Goal: Task Accomplishment & Management: Manage account settings

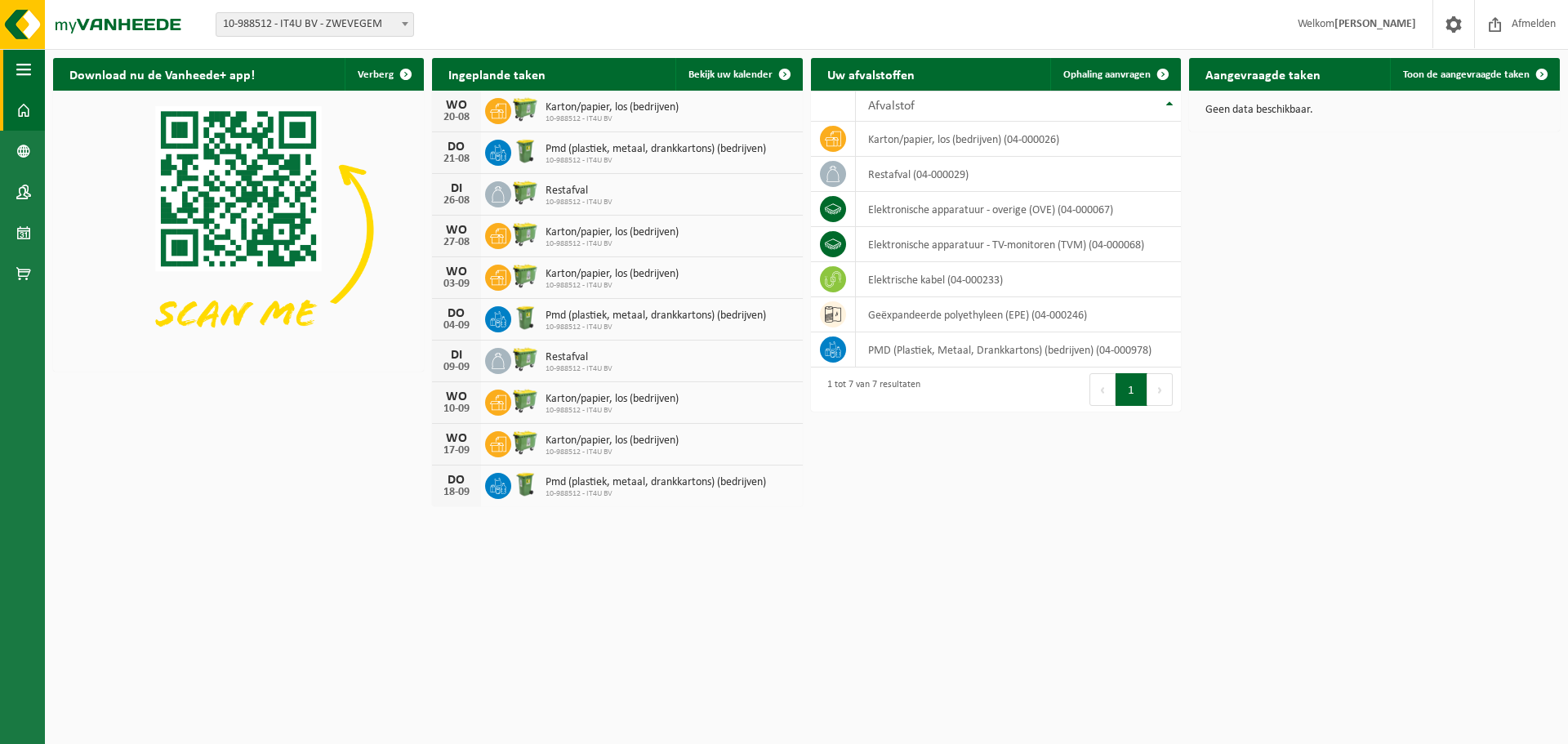
click at [24, 80] on span "button" at bounding box center [23, 69] width 15 height 41
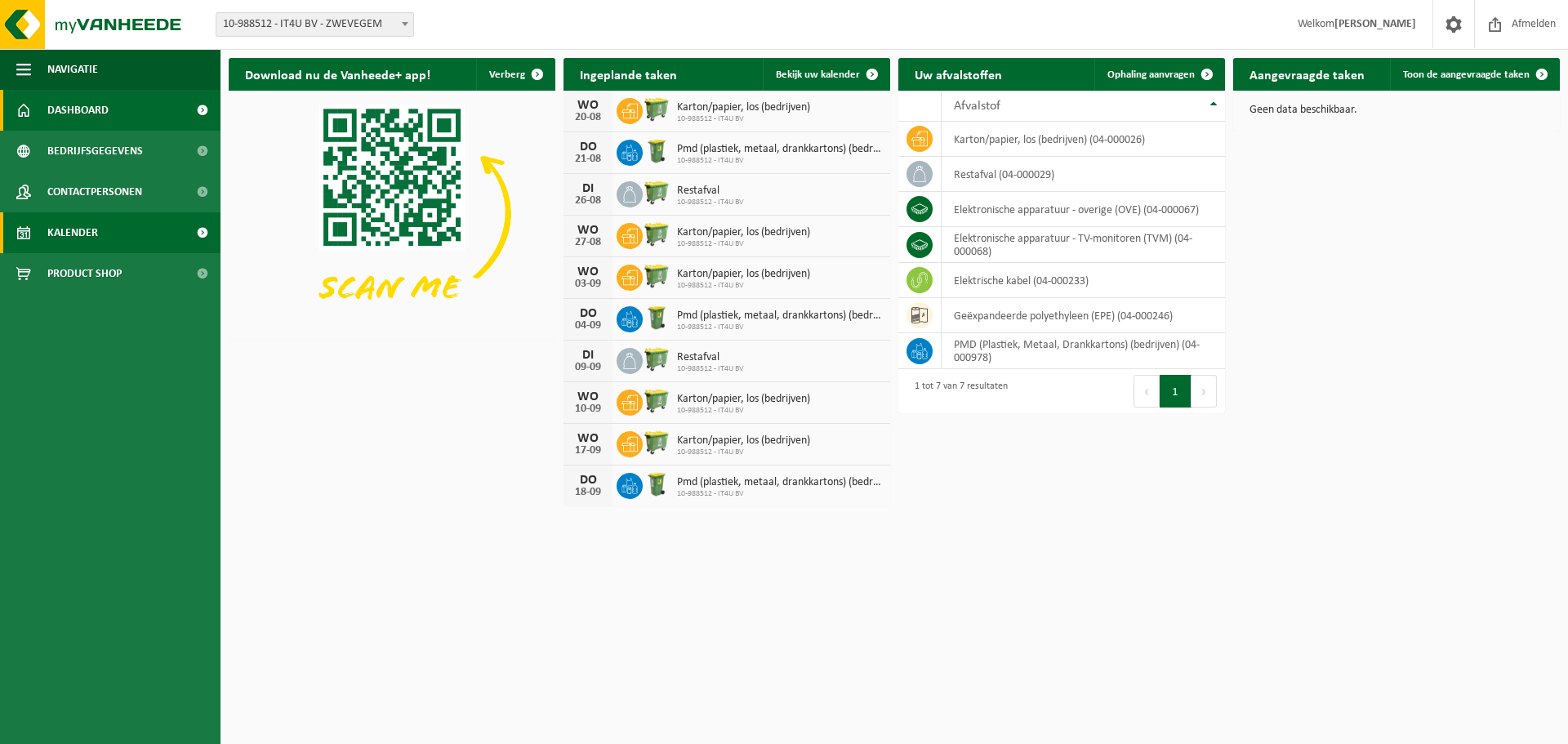
click at [46, 229] on link "Kalender" at bounding box center [110, 232] width 221 height 41
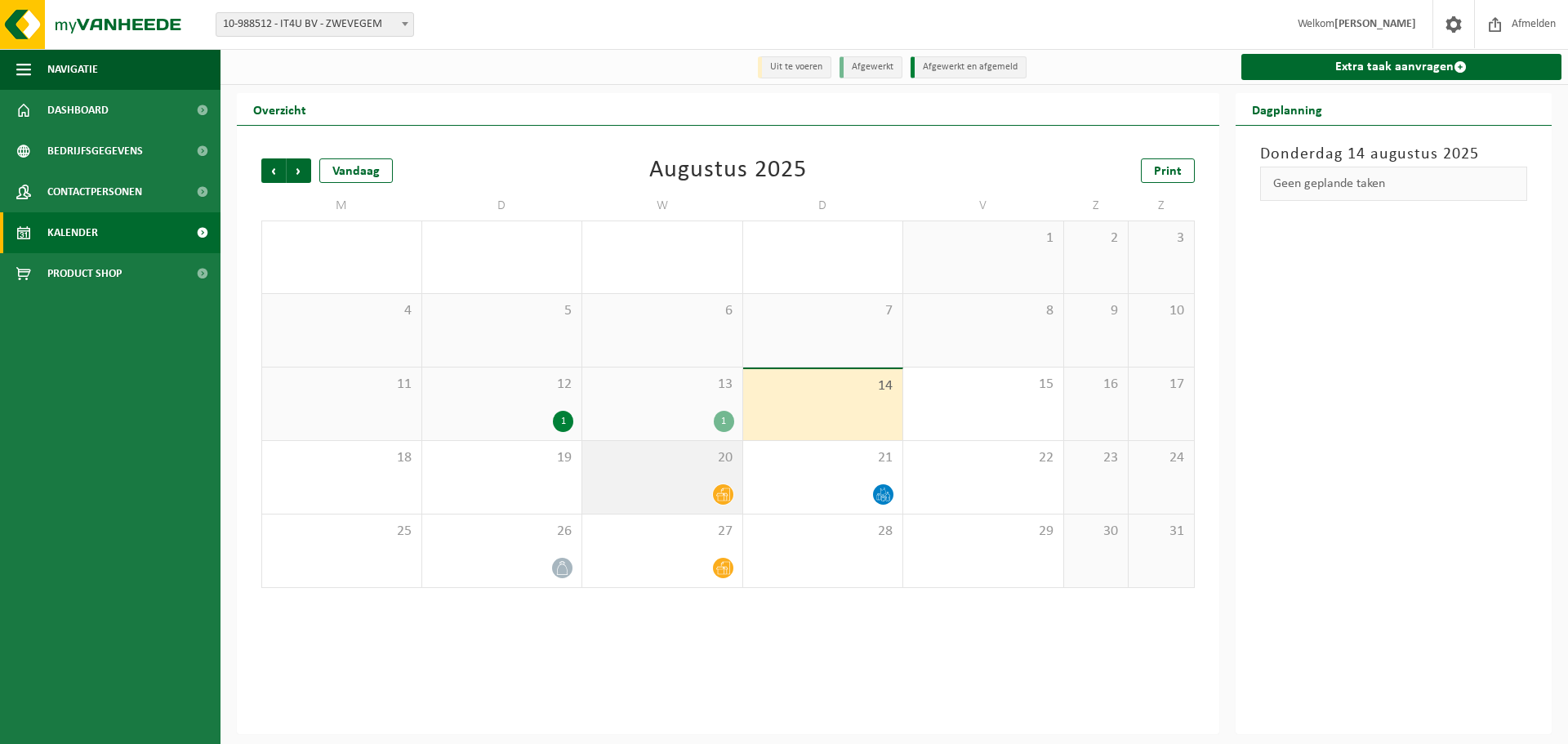
click at [730, 486] on div at bounding box center [662, 494] width 144 height 22
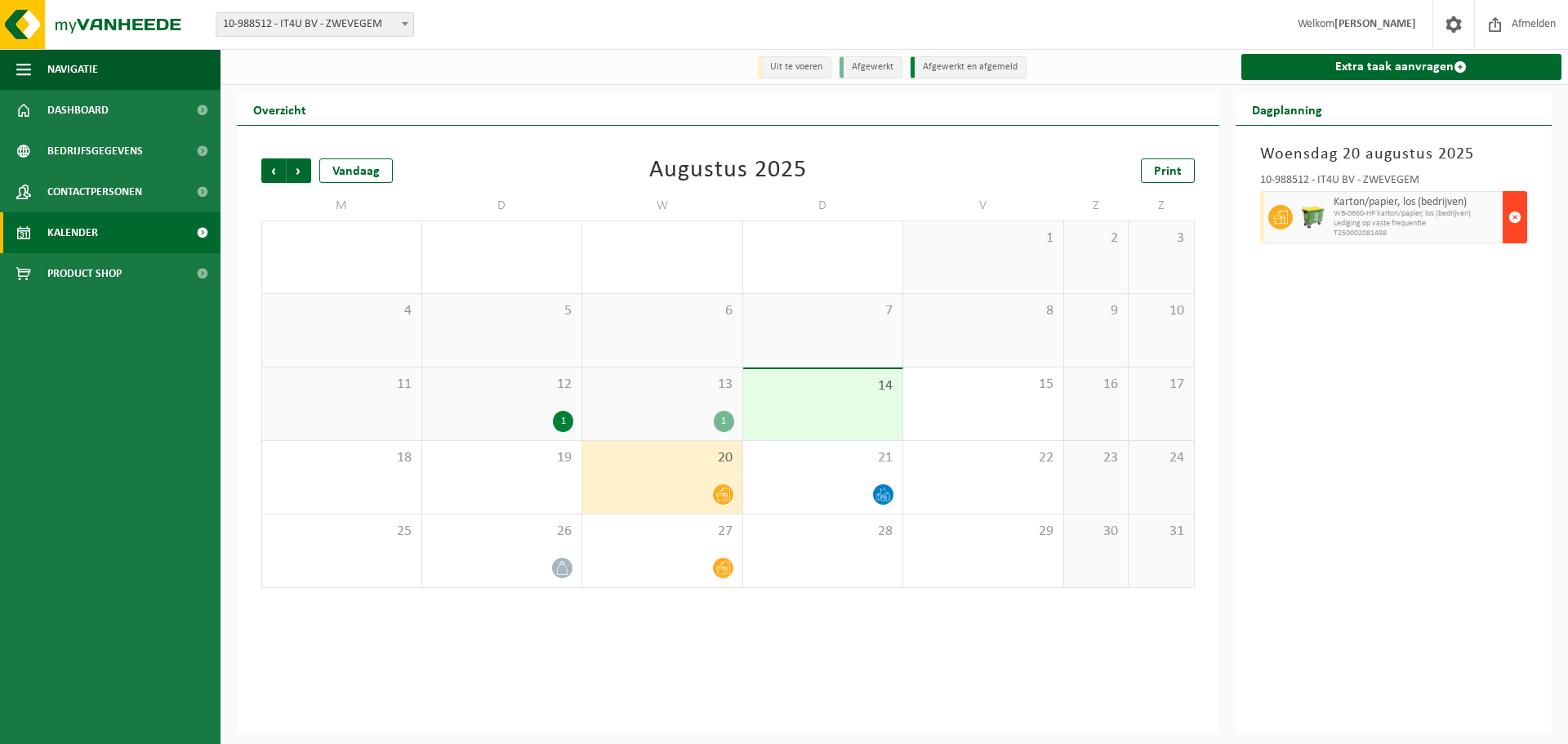
click at [1510, 212] on span "button" at bounding box center [1515, 218] width 13 height 33
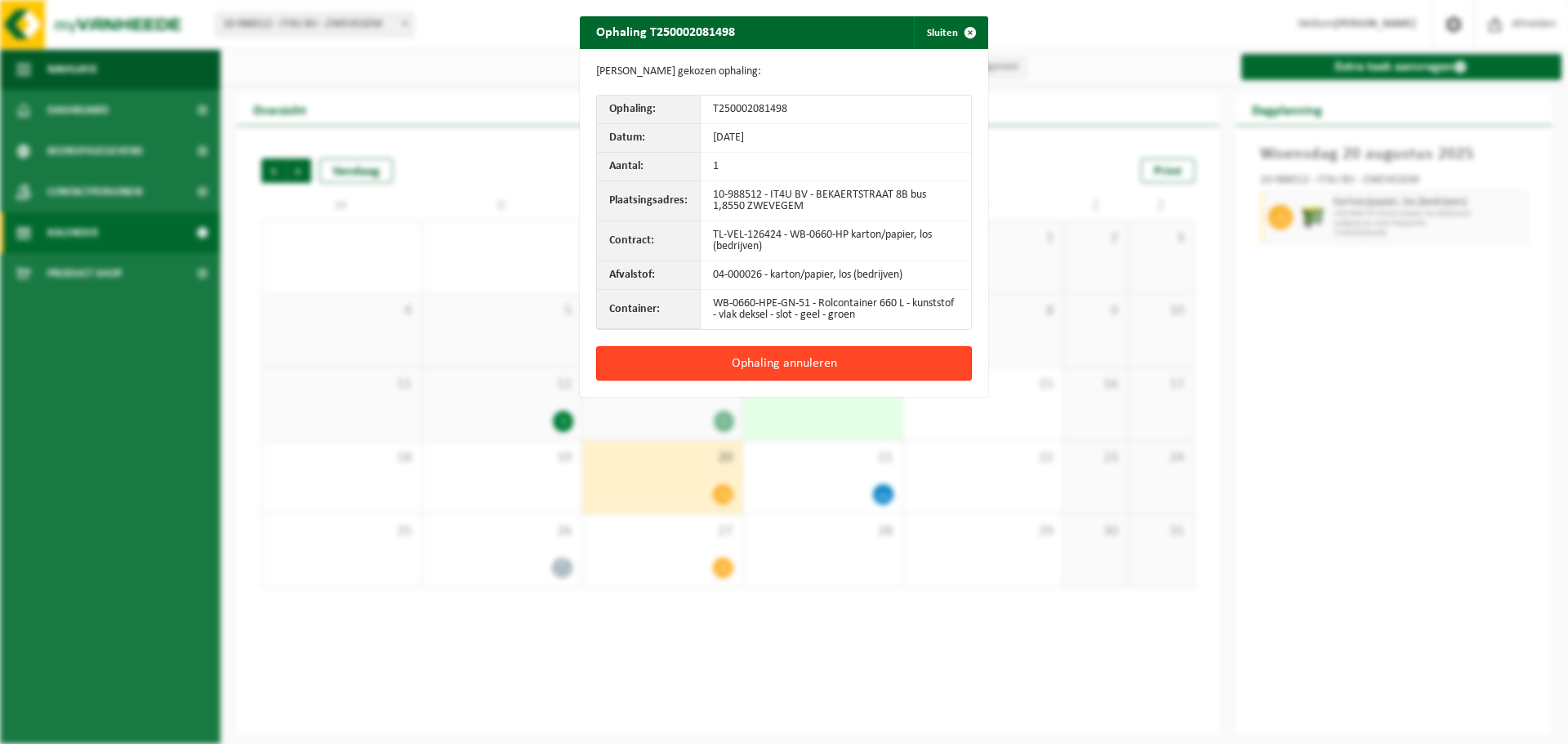
click at [810, 370] on button "Ophaling annuleren" at bounding box center [784, 363] width 375 height 34
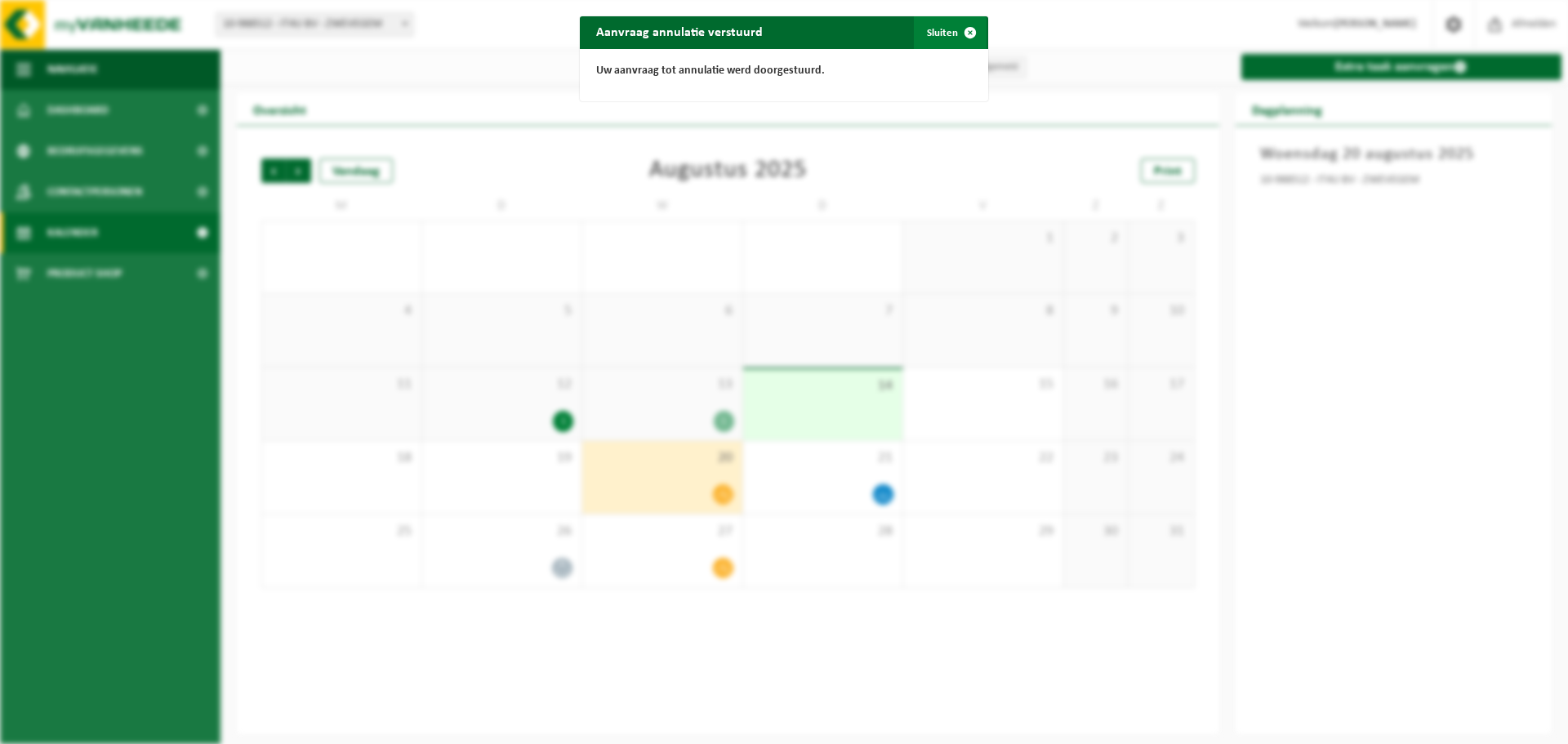
click at [930, 27] on button "Sluiten" at bounding box center [950, 33] width 73 height 33
